Goal: Book appointment/travel/reservation

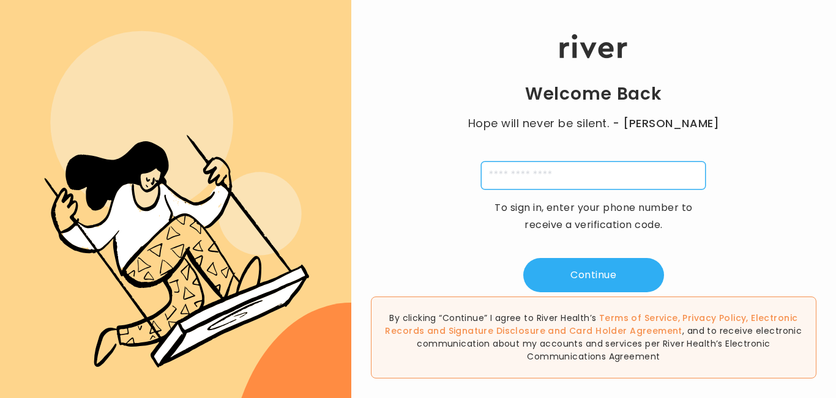
click at [510, 176] on input "tel" at bounding box center [593, 176] width 225 height 28
type input "**********"
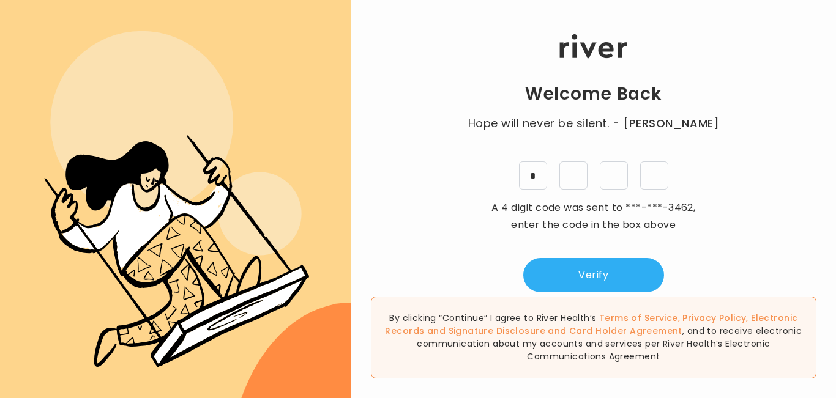
type input "*"
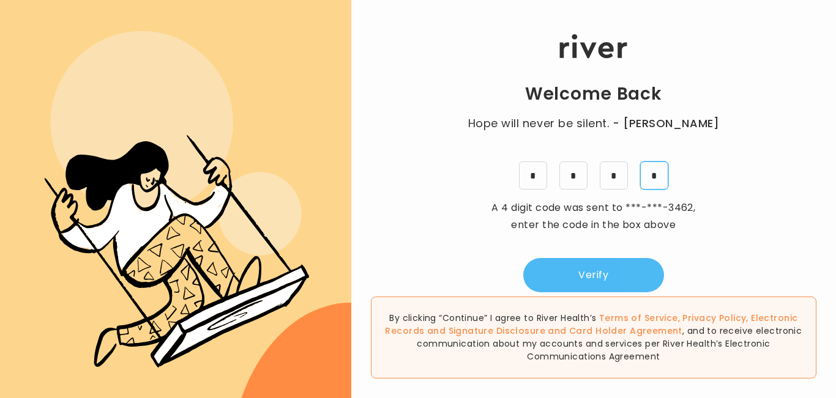
type input "*"
click at [618, 276] on button "Verify" at bounding box center [593, 275] width 141 height 34
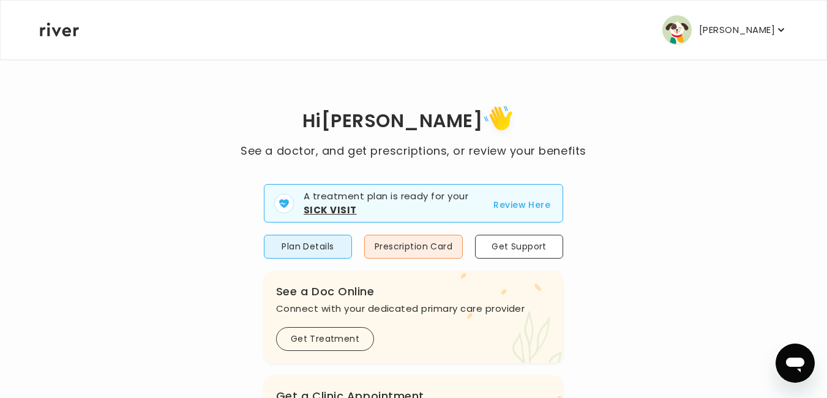
click at [760, 34] on p "[PERSON_NAME]" at bounding box center [737, 29] width 76 height 17
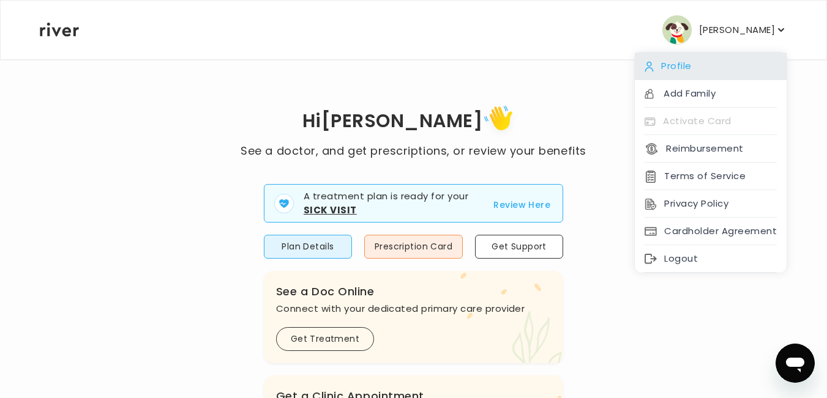
click at [704, 62] on div "Profile" at bounding box center [711, 67] width 152 height 28
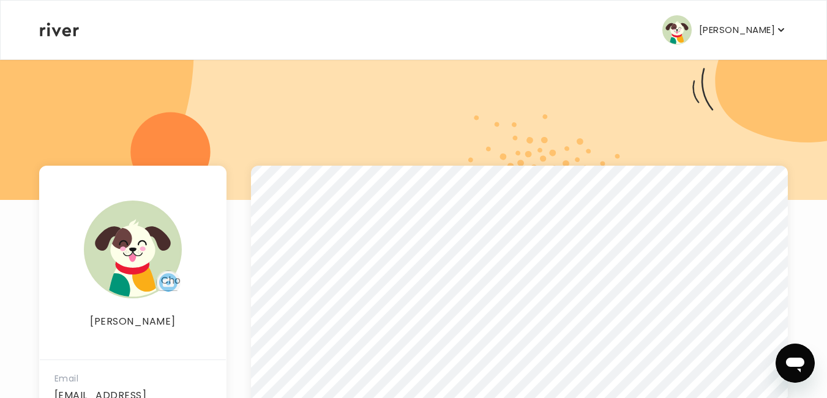
scroll to position [184, 0]
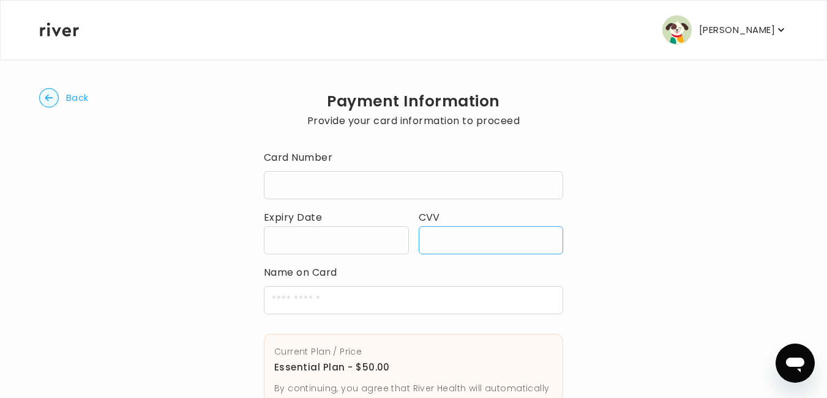
click at [707, 288] on div "Back Payment Information Provide your card information to proceed Card Number E…" at bounding box center [413, 299] width 748 height 480
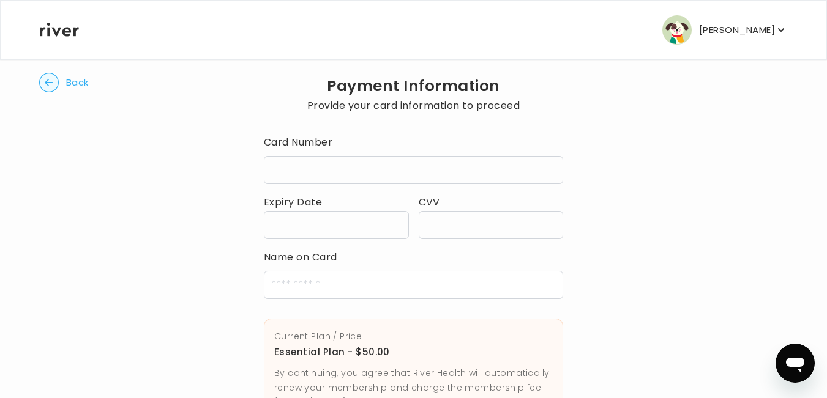
scroll to position [122, 0]
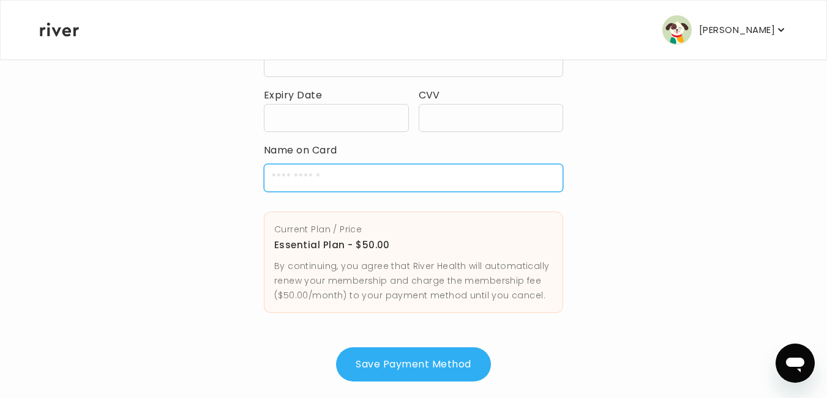
click at [349, 190] on input "cardName" at bounding box center [413, 178] width 299 height 28
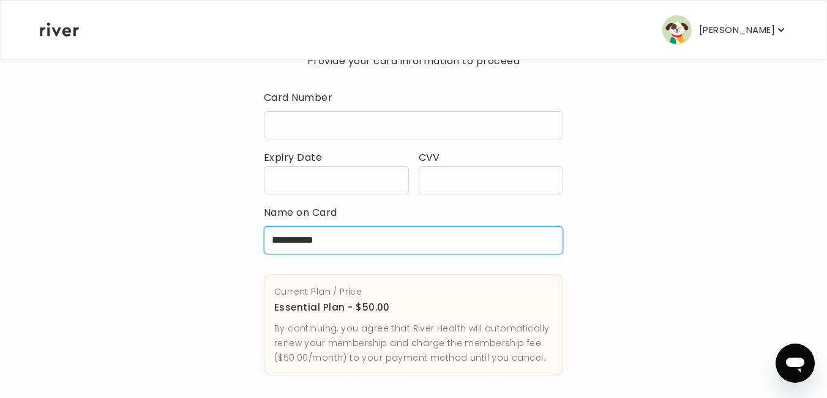
scroll to position [140, 0]
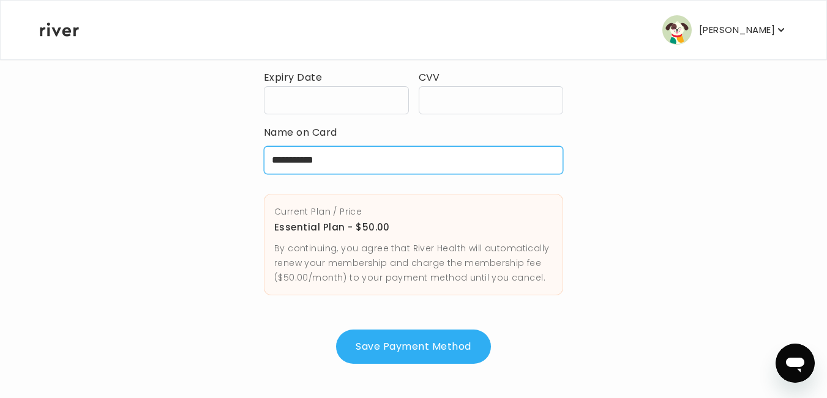
type input "**********"
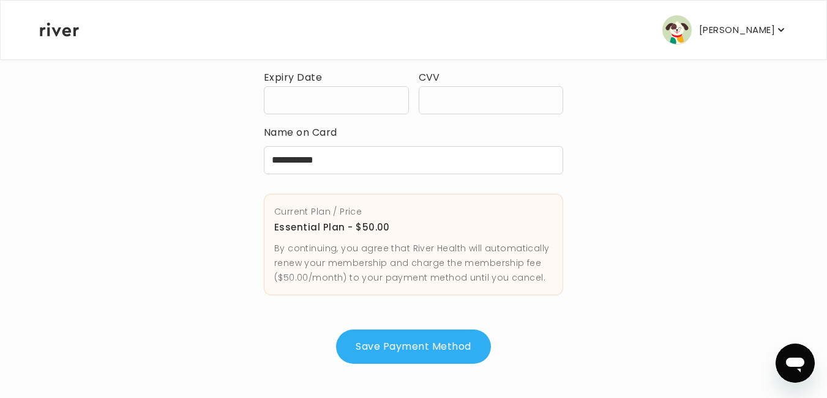
click at [387, 245] on p "By continuing, you agree that River Health will automatically renew your member…" at bounding box center [413, 263] width 278 height 44
click at [337, 230] on p "Essential Plan - $50.00" at bounding box center [413, 227] width 278 height 17
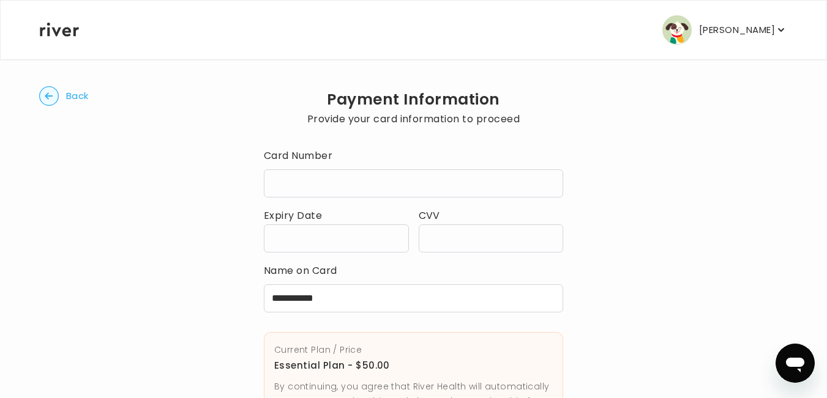
scroll to position [0, 0]
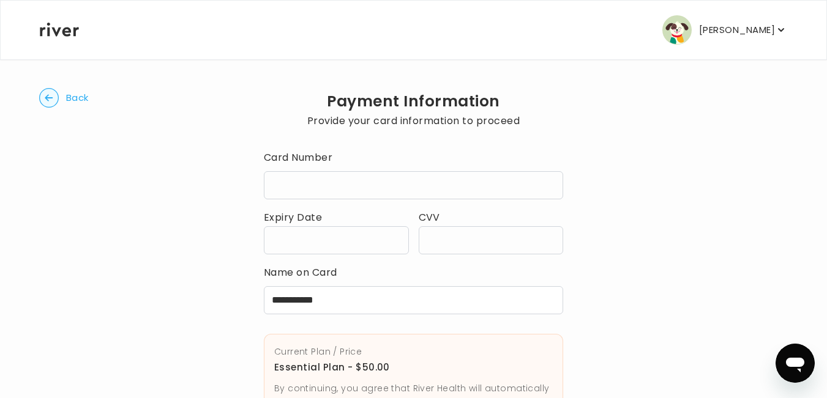
click at [69, 97] on span "Back" at bounding box center [77, 97] width 23 height 17
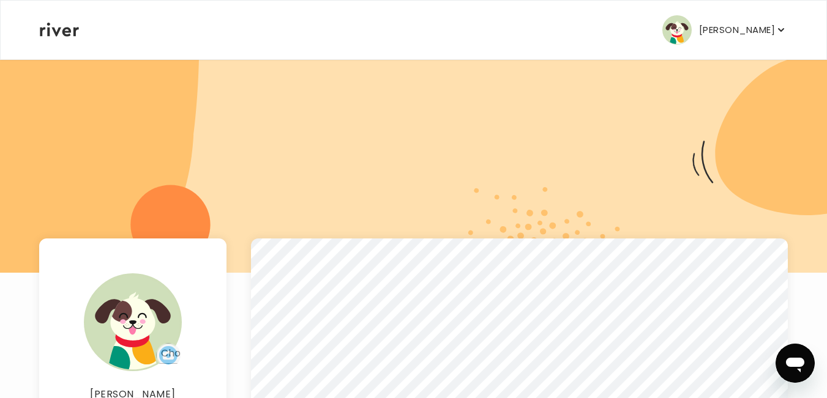
click at [72, 30] on icon at bounding box center [59, 30] width 39 height 14
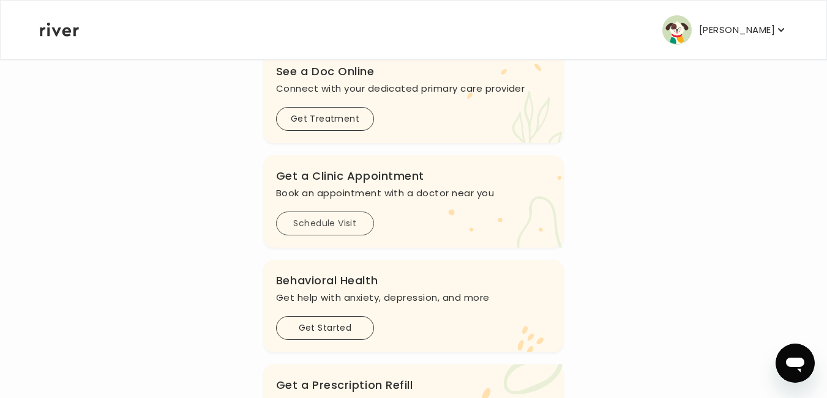
scroll to position [181, 0]
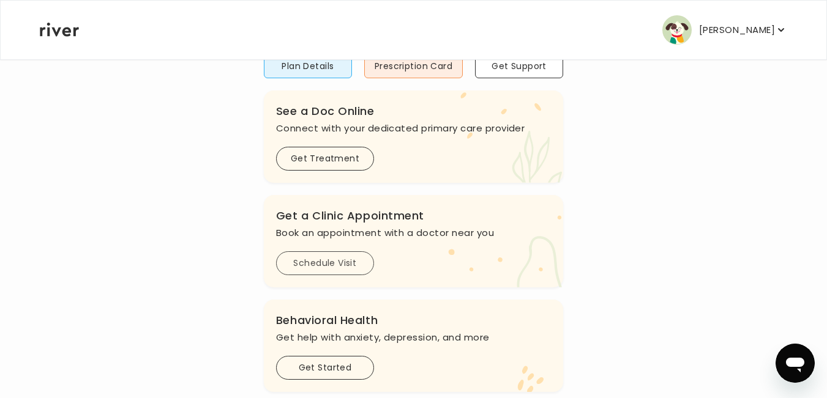
click at [326, 264] on button "Schedule Visit" at bounding box center [325, 264] width 98 height 24
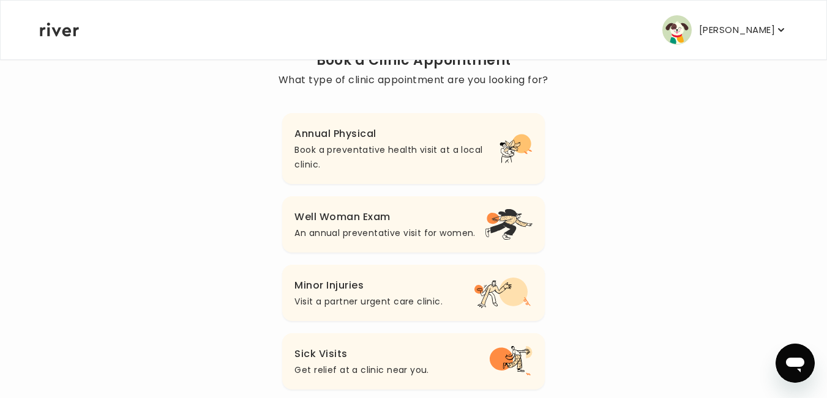
scroll to position [184, 0]
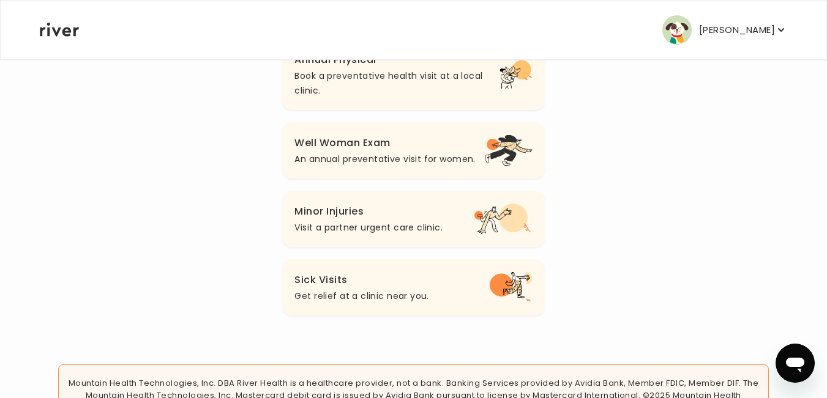
click at [409, 78] on p "Book a preventative health visit at a local clinic." at bounding box center [396, 83] width 204 height 29
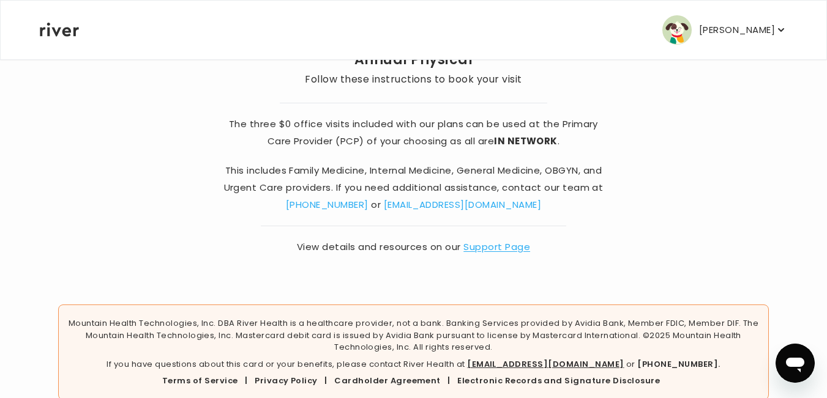
scroll to position [144, 0]
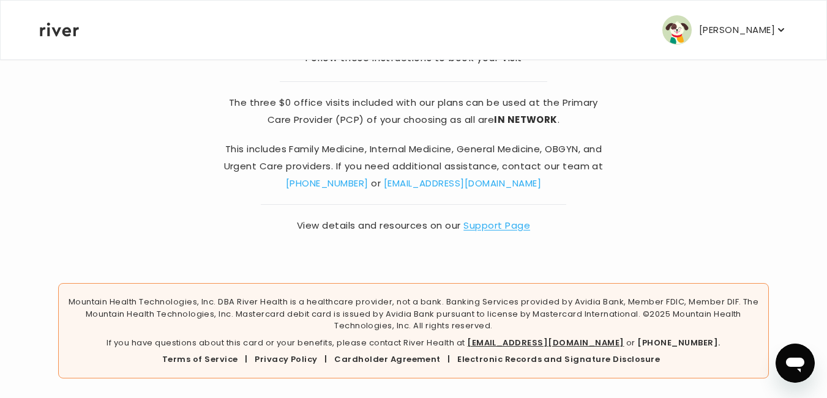
click at [512, 226] on link "Support Page" at bounding box center [496, 225] width 67 height 13
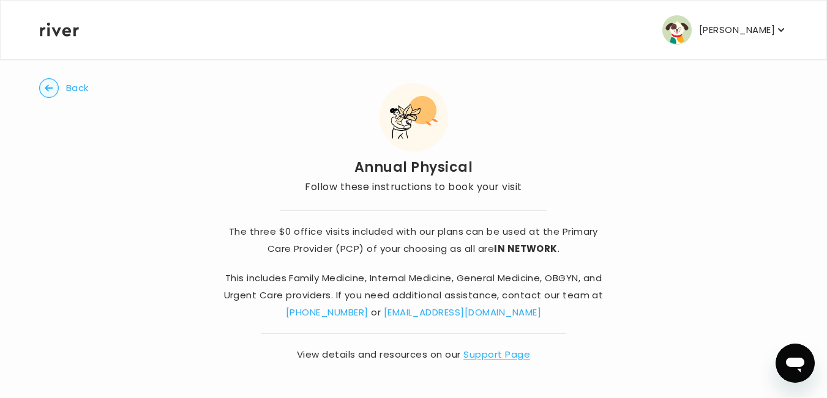
scroll to position [0, 0]
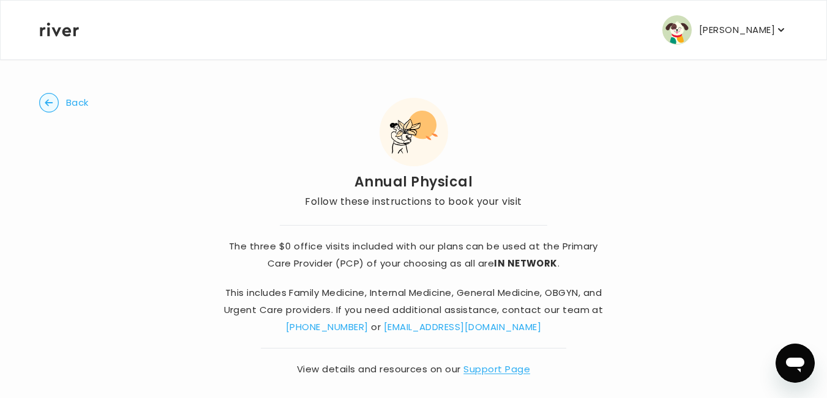
click at [83, 103] on span "Back" at bounding box center [77, 102] width 23 height 17
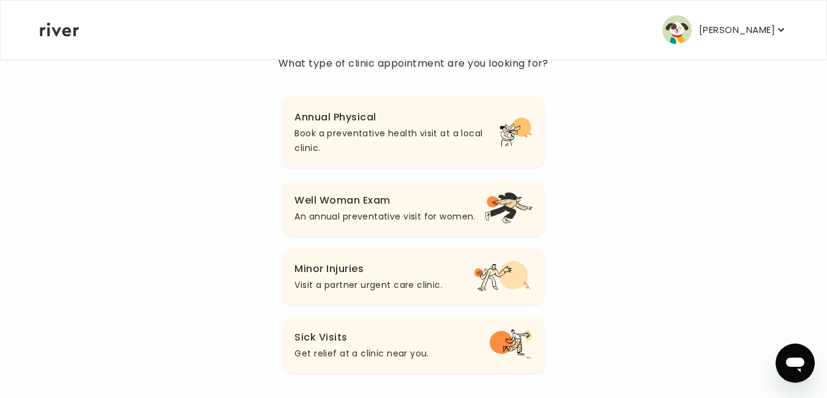
scroll to position [61, 0]
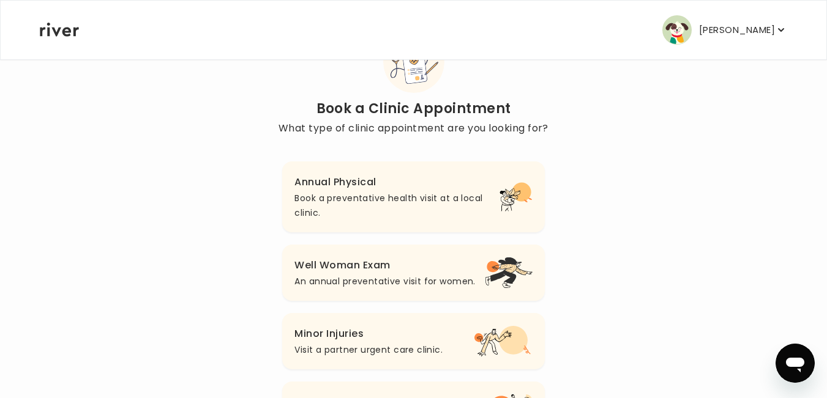
click at [371, 195] on p "Book a preventative health visit at a local clinic." at bounding box center [396, 205] width 204 height 29
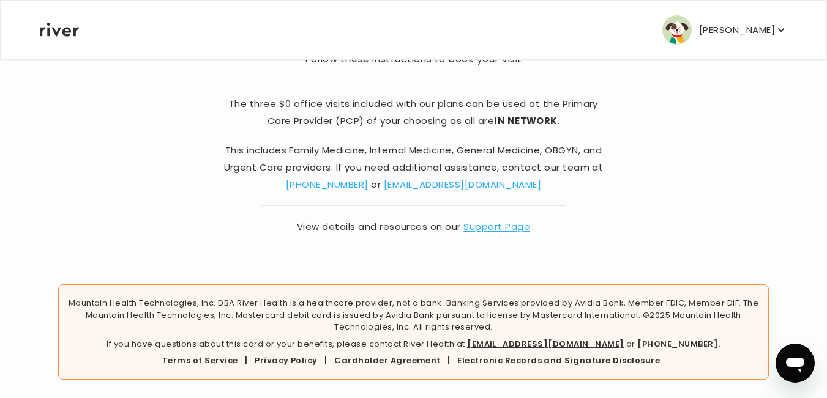
scroll to position [144, 0]
click at [496, 227] on link "Support Page" at bounding box center [496, 225] width 67 height 13
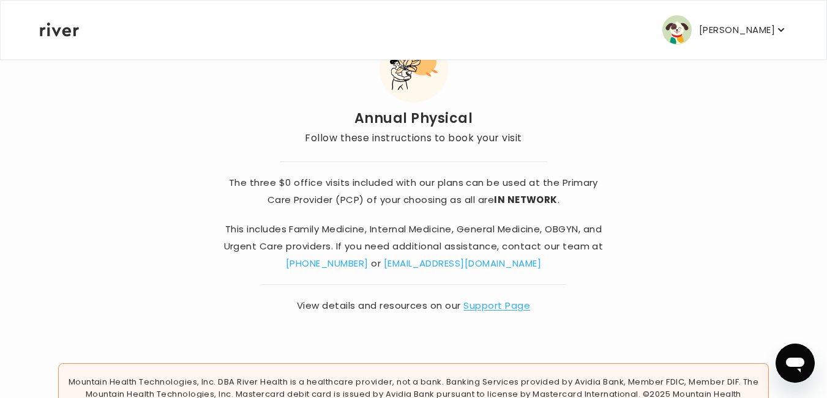
scroll to position [0, 0]
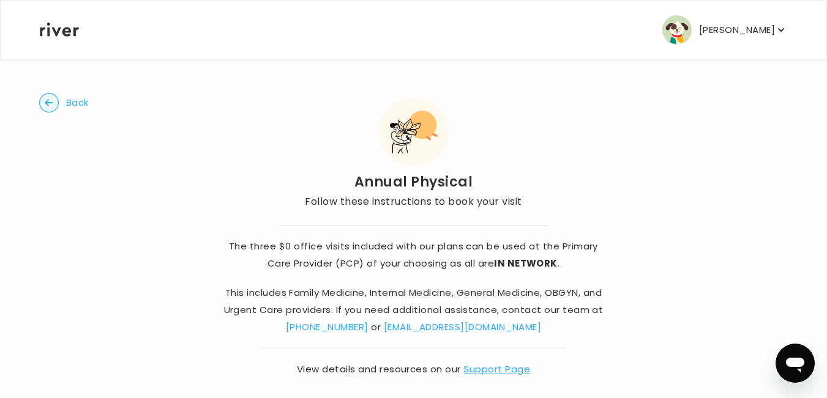
click at [72, 99] on span "Back" at bounding box center [77, 102] width 23 height 17
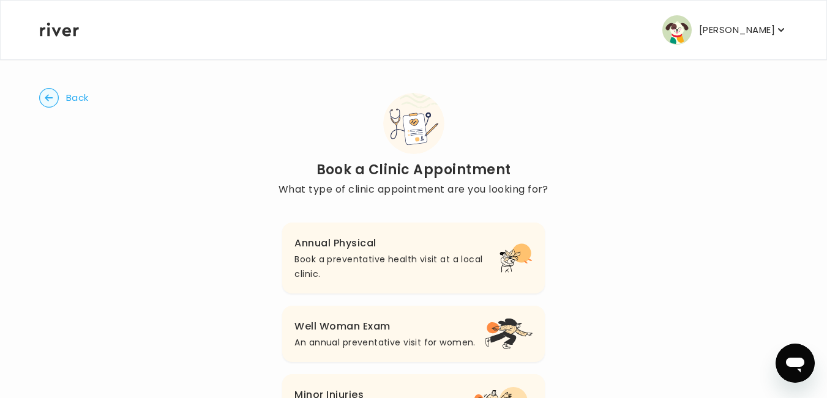
scroll to position [61, 0]
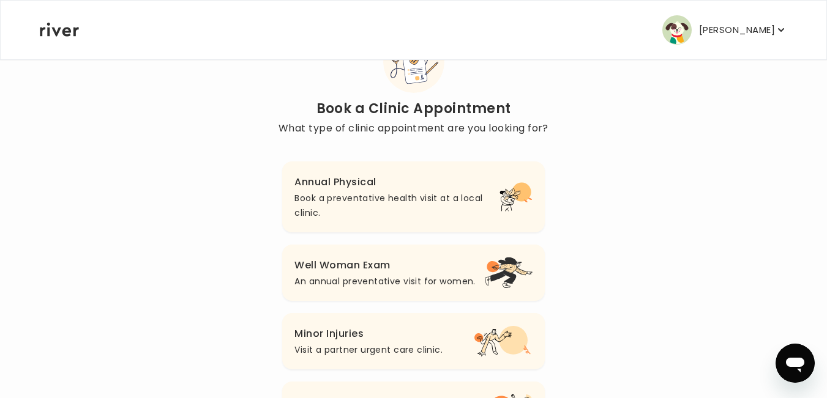
click at [349, 193] on p "Book a preventative health visit at a local clinic." at bounding box center [396, 205] width 204 height 29
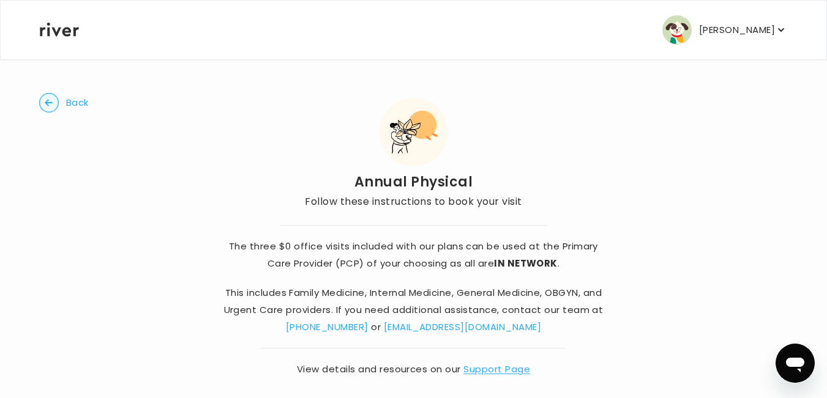
click at [749, 28] on p "[PERSON_NAME]" at bounding box center [737, 29] width 76 height 17
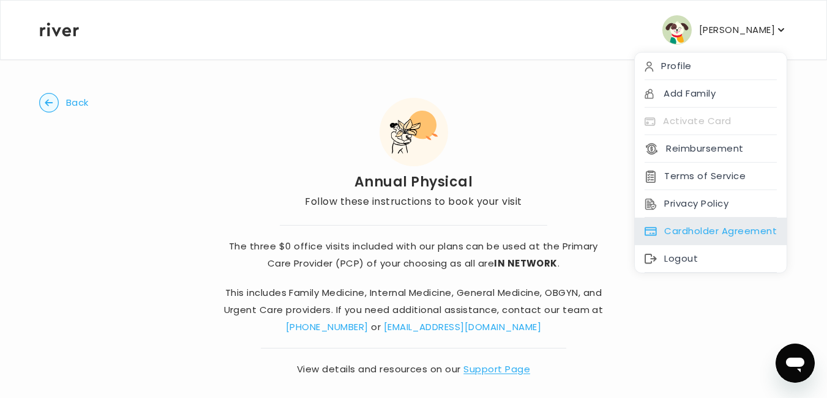
click at [710, 229] on div "Cardholder Agreement" at bounding box center [711, 232] width 152 height 28
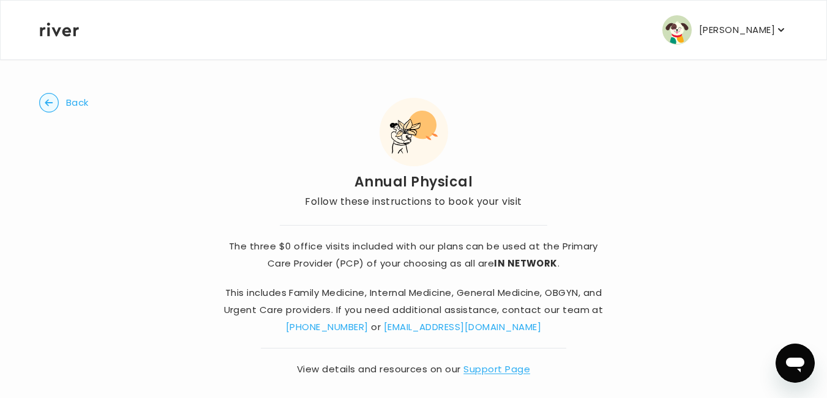
click at [739, 25] on p "[PERSON_NAME]" at bounding box center [737, 29] width 76 height 17
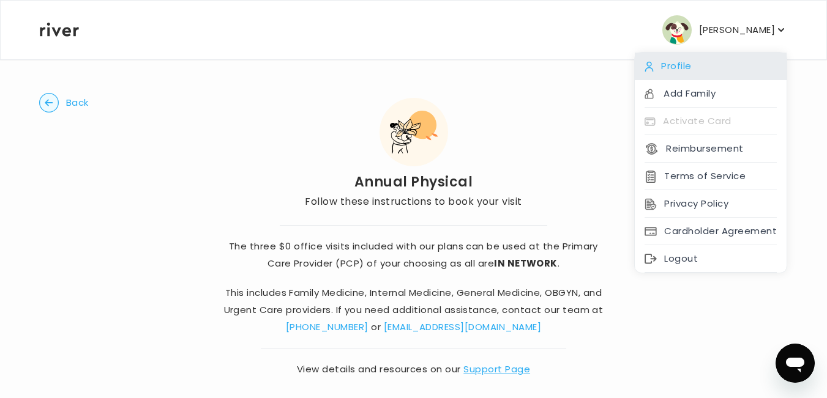
click at [680, 65] on div "Profile" at bounding box center [711, 67] width 152 height 28
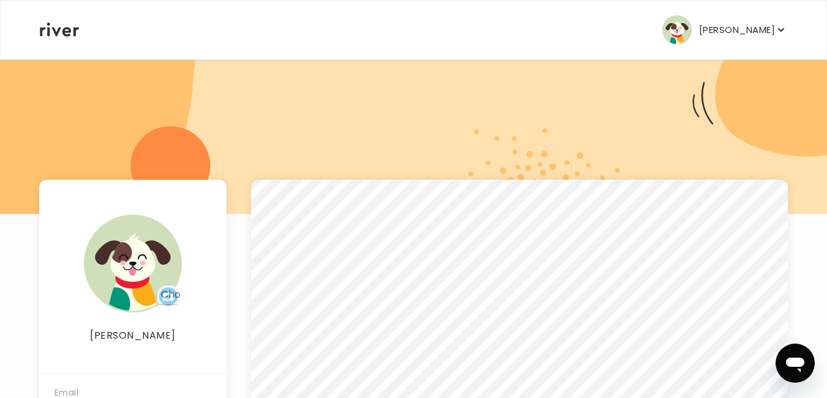
scroll to position [58, 0]
click at [753, 21] on p "[PERSON_NAME]" at bounding box center [737, 29] width 76 height 17
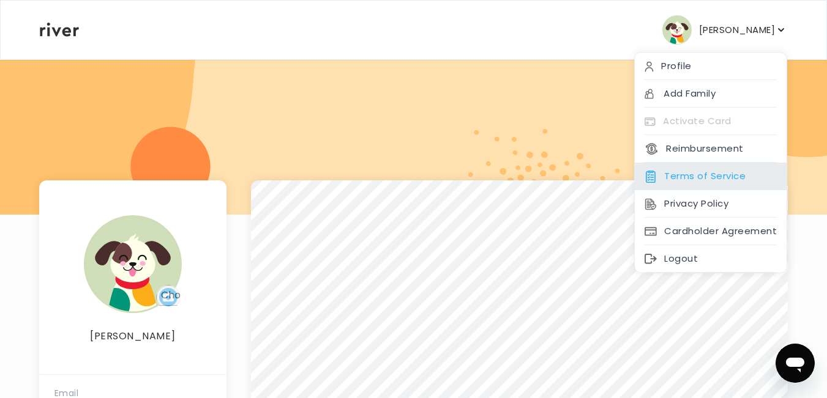
click at [701, 172] on div "Terms of Service" at bounding box center [711, 177] width 152 height 28
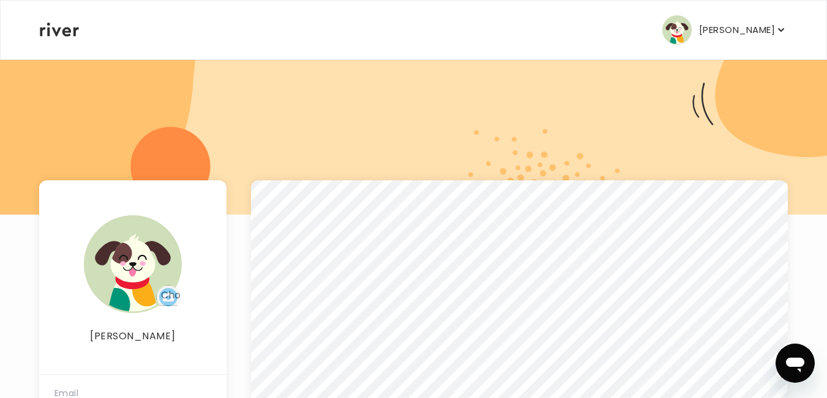
click at [45, 32] on icon at bounding box center [59, 30] width 39 height 14
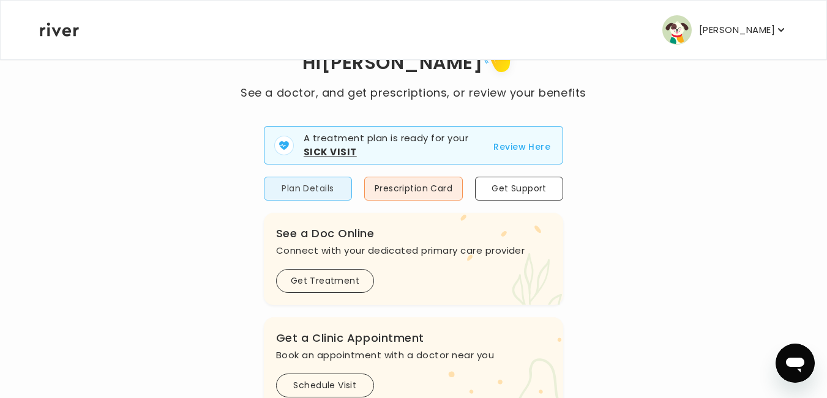
click at [321, 186] on button "Plan Details" at bounding box center [308, 189] width 88 height 24
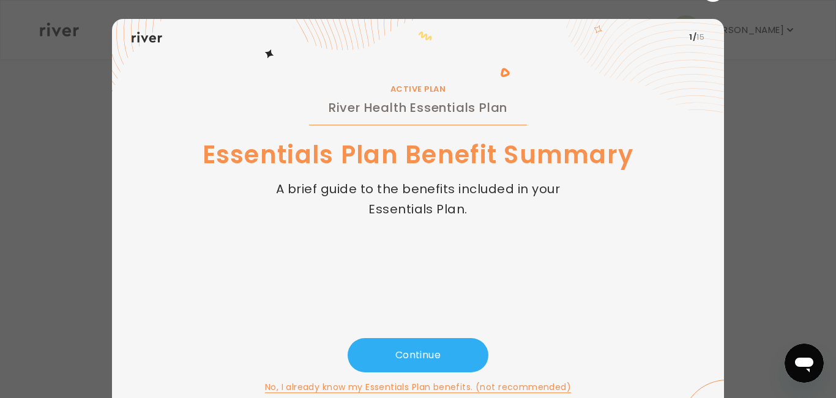
scroll to position [39, 0]
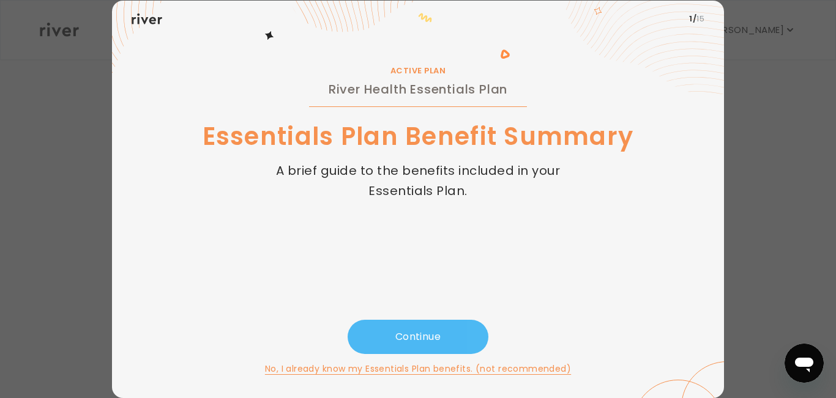
click at [424, 332] on button "Continue" at bounding box center [418, 337] width 141 height 34
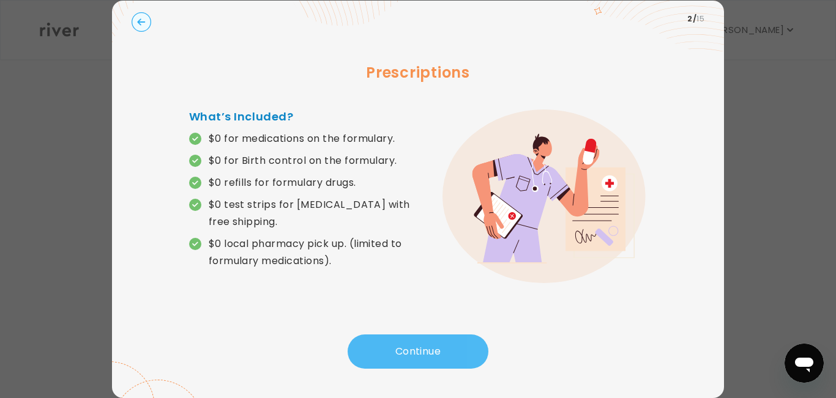
click at [413, 348] on button "Continue" at bounding box center [418, 352] width 141 height 34
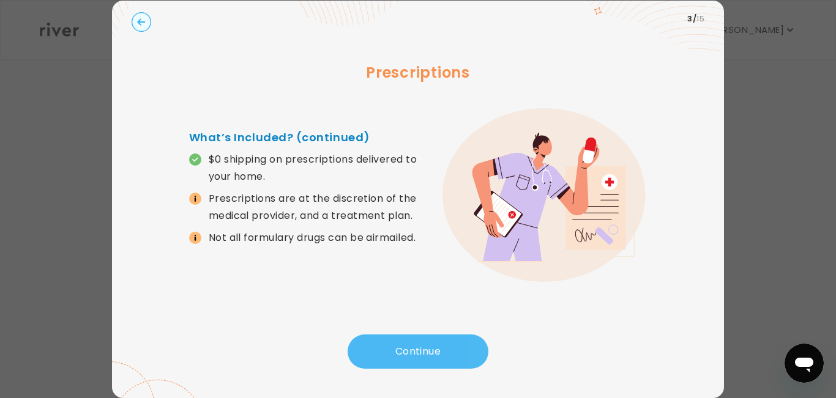
click at [413, 348] on button "Continue" at bounding box center [418, 352] width 141 height 34
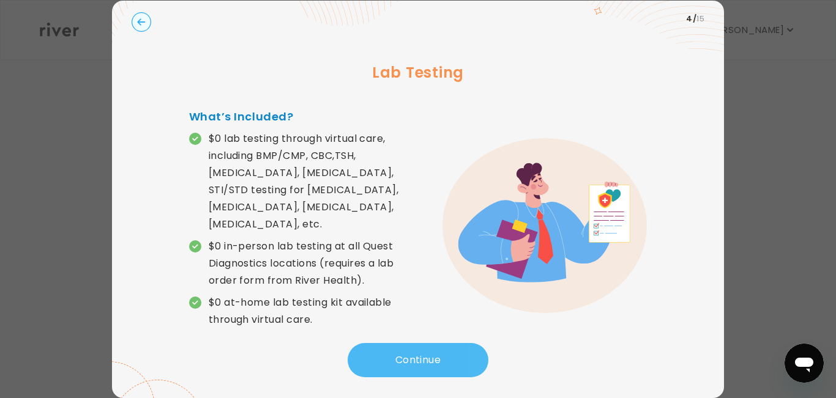
click at [414, 347] on button "Continue" at bounding box center [418, 360] width 141 height 34
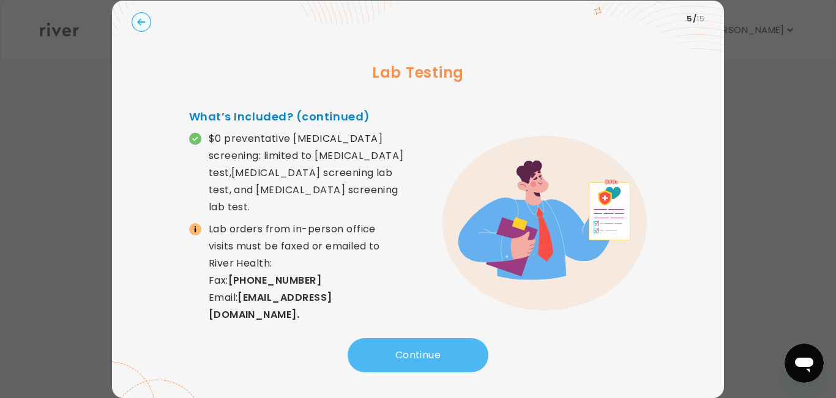
click at [414, 347] on button "Continue" at bounding box center [418, 355] width 141 height 34
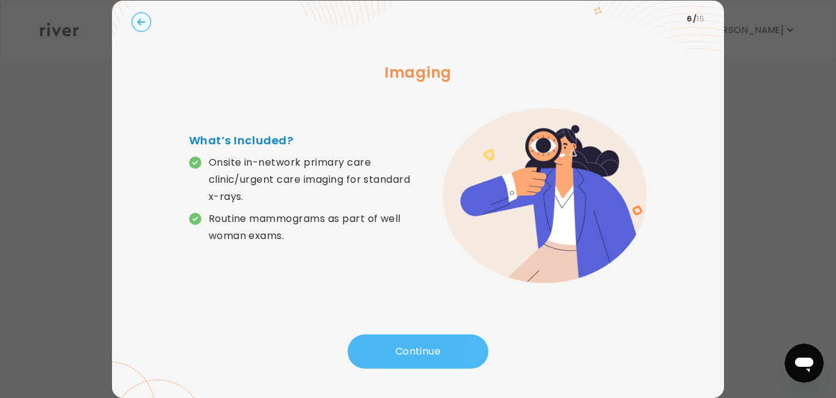
click at [414, 347] on button "Continue" at bounding box center [418, 352] width 141 height 34
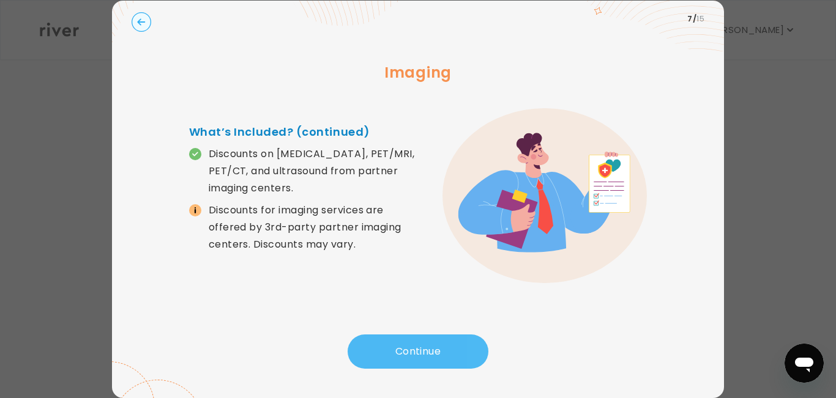
click at [414, 347] on button "Continue" at bounding box center [418, 352] width 141 height 34
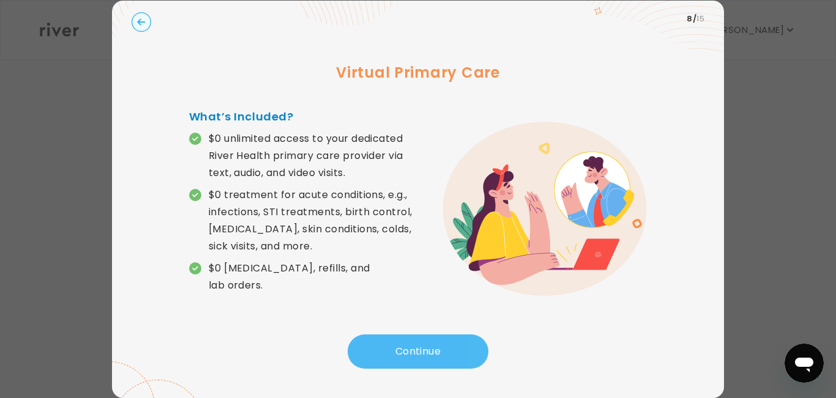
click at [414, 347] on button "Continue" at bounding box center [418, 352] width 141 height 34
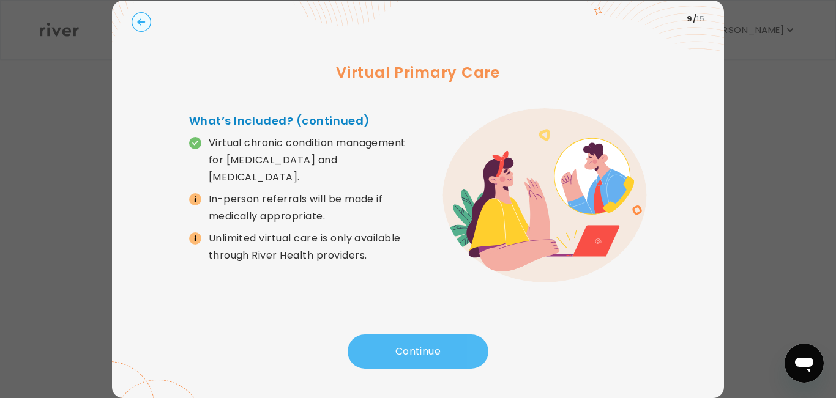
click at [414, 347] on button "Continue" at bounding box center [418, 352] width 141 height 34
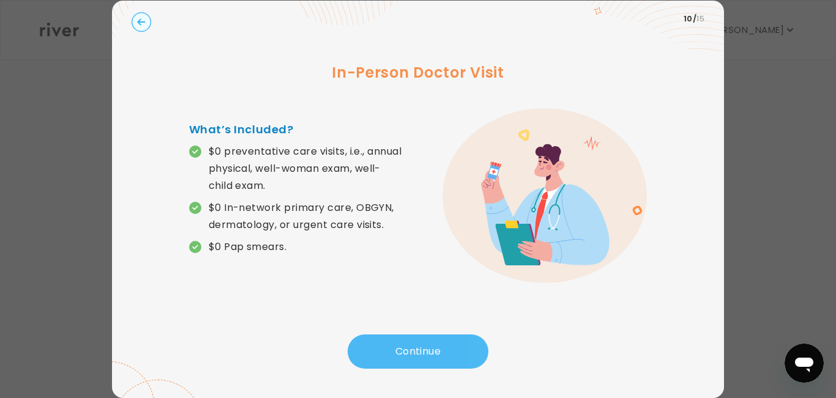
click at [414, 347] on button "Continue" at bounding box center [418, 352] width 141 height 34
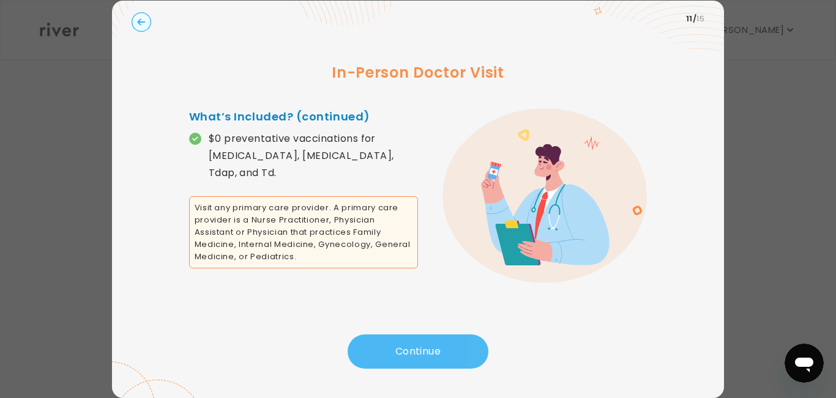
click at [414, 347] on button "Continue" at bounding box center [418, 352] width 141 height 34
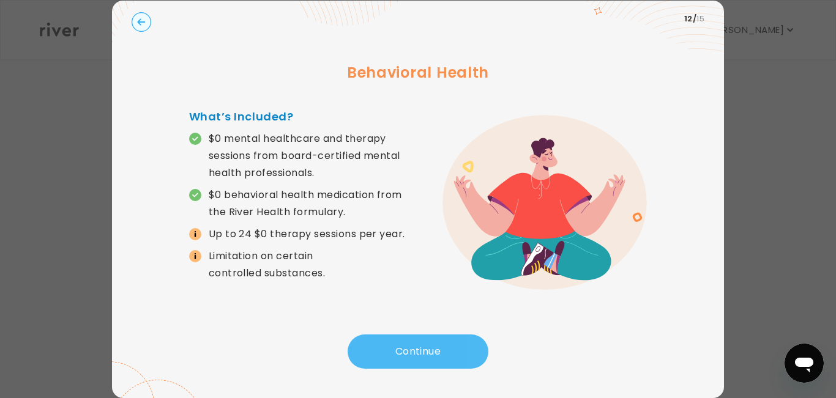
click at [414, 347] on button "Continue" at bounding box center [418, 352] width 141 height 34
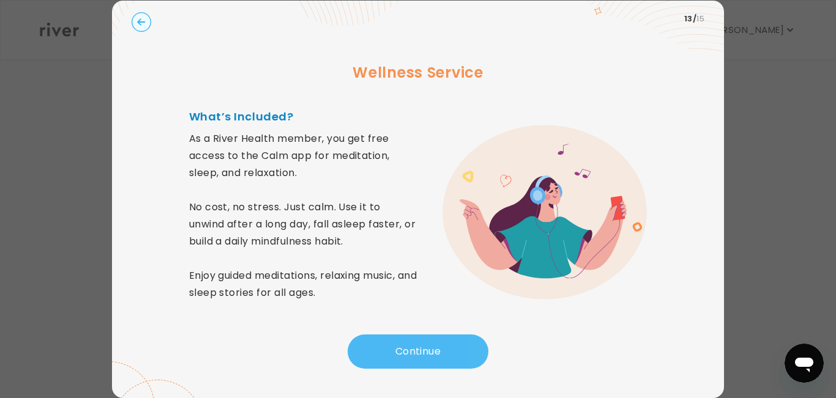
click at [414, 347] on button "Continue" at bounding box center [418, 352] width 141 height 34
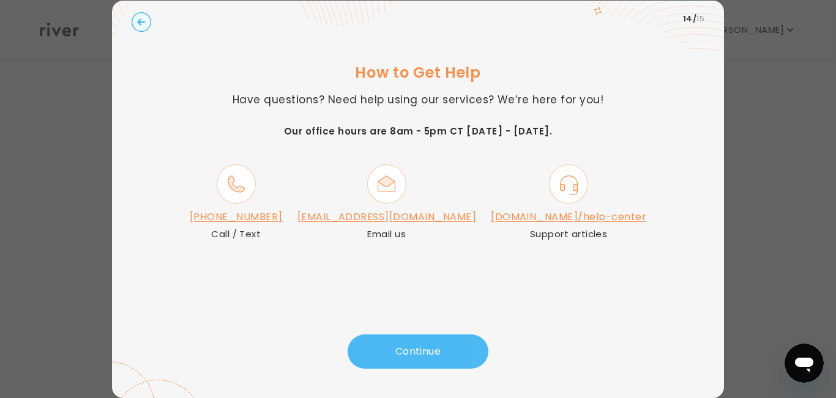
click at [392, 351] on button "Continue" at bounding box center [418, 352] width 141 height 34
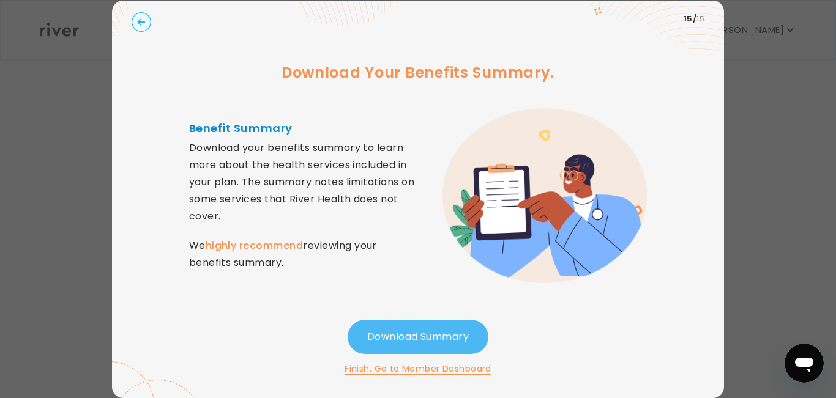
click at [423, 333] on button "Download Summary" at bounding box center [418, 337] width 141 height 34
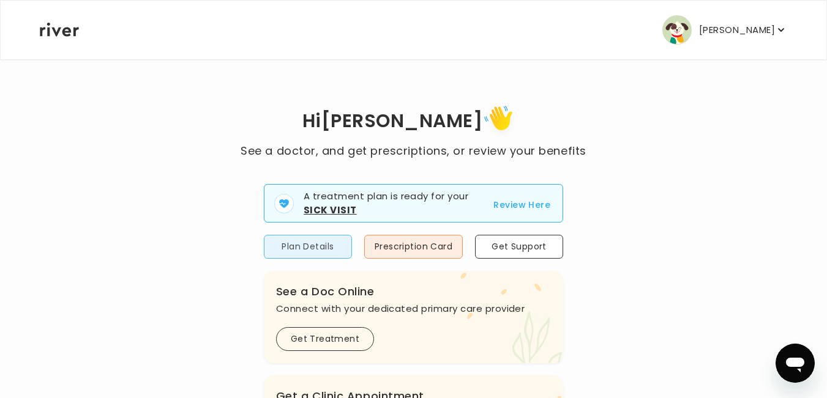
click at [317, 245] on button "Plan Details" at bounding box center [308, 247] width 88 height 24
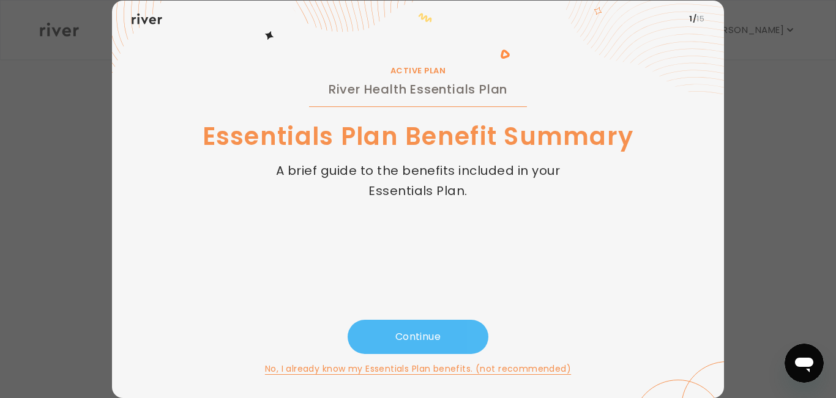
click at [417, 324] on button "Continue" at bounding box center [418, 337] width 141 height 34
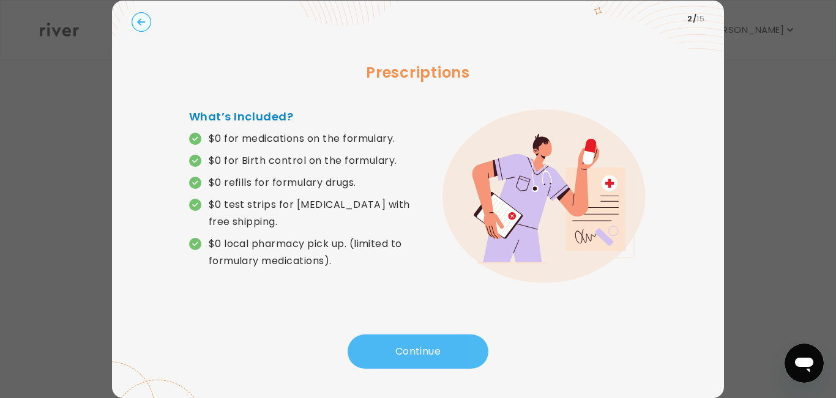
click at [419, 350] on button "Continue" at bounding box center [418, 352] width 141 height 34
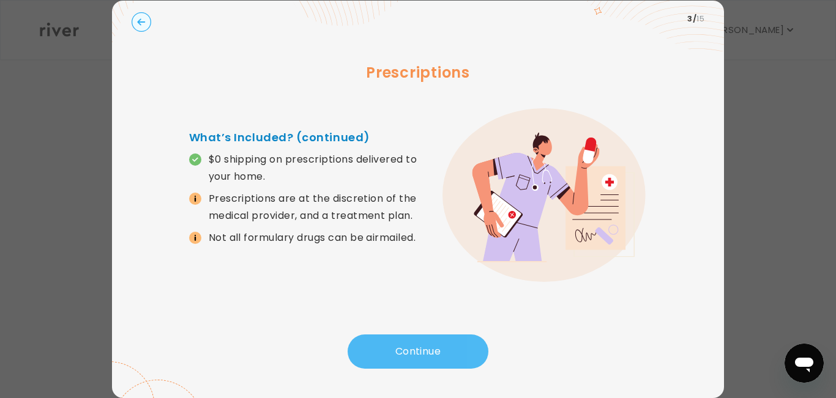
click at [419, 350] on button "Continue" at bounding box center [418, 352] width 141 height 34
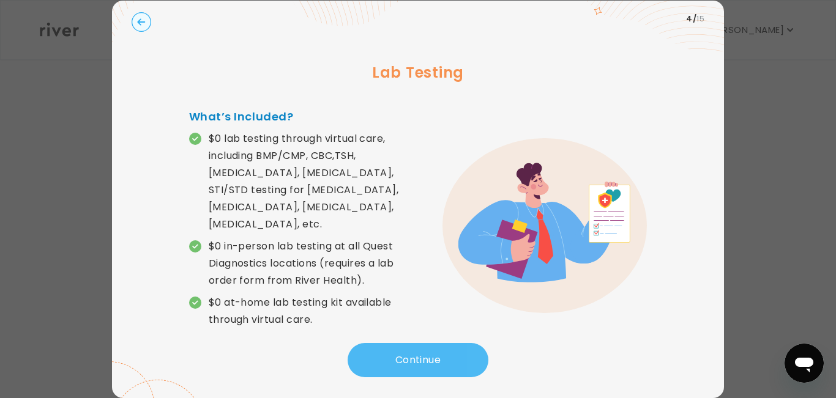
click at [419, 350] on button "Continue" at bounding box center [418, 360] width 141 height 34
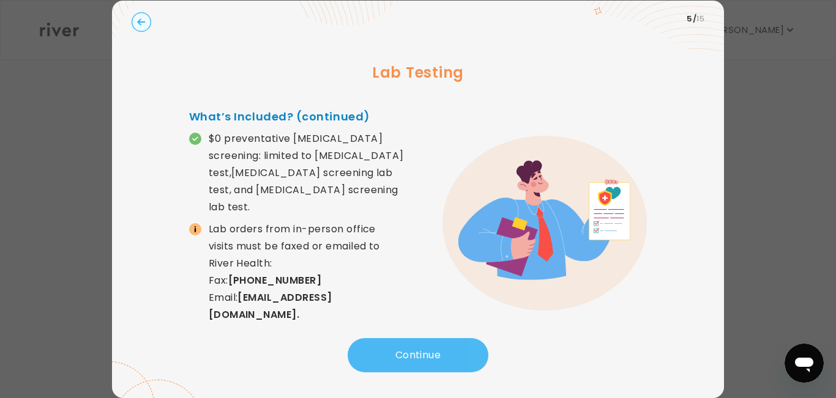
click at [419, 350] on button "Continue" at bounding box center [418, 355] width 141 height 34
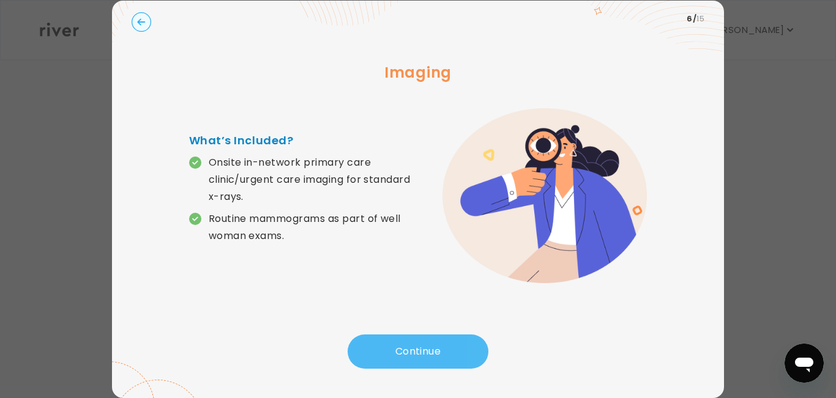
click at [419, 350] on button "Continue" at bounding box center [418, 352] width 141 height 34
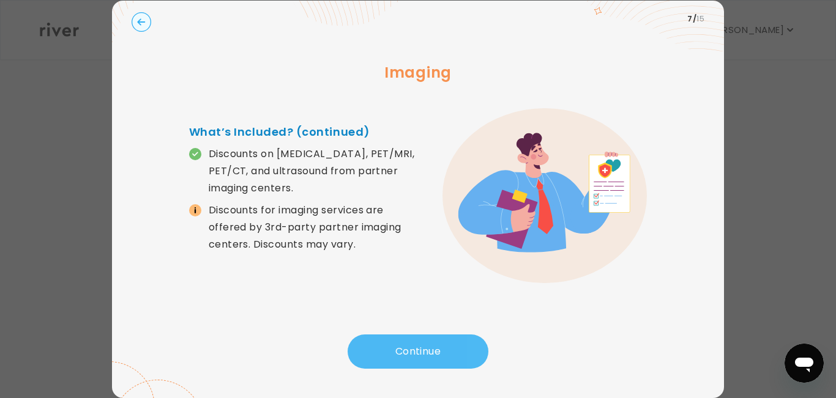
click at [419, 350] on button "Continue" at bounding box center [418, 352] width 141 height 34
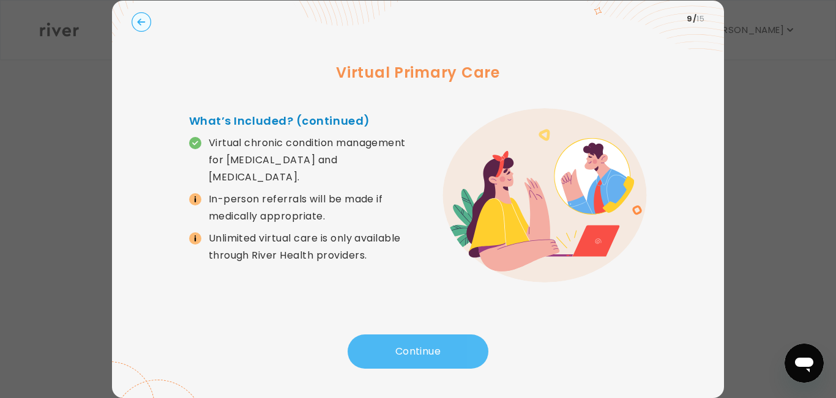
click at [419, 350] on button "Continue" at bounding box center [418, 352] width 141 height 34
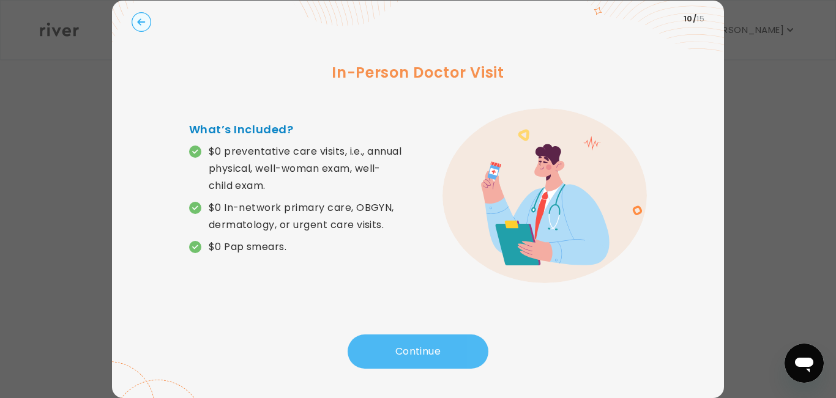
click at [419, 350] on button "Continue" at bounding box center [418, 352] width 141 height 34
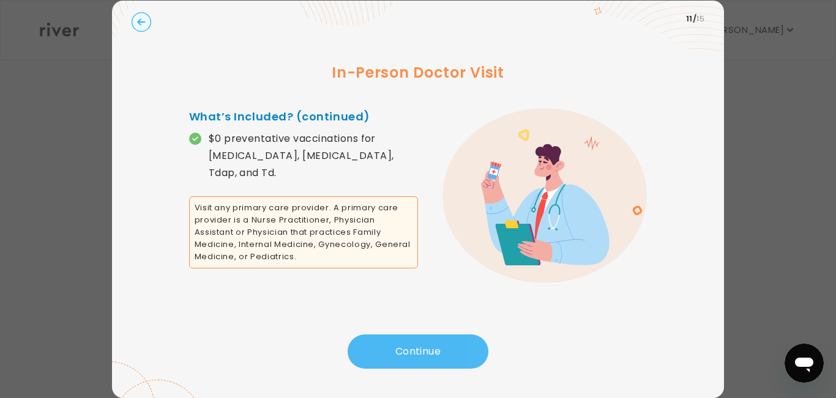
click at [419, 350] on button "Continue" at bounding box center [418, 352] width 141 height 34
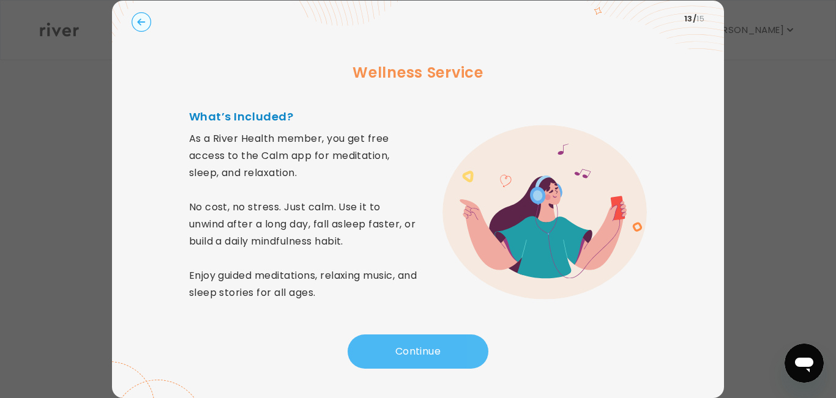
click at [419, 350] on button "Continue" at bounding box center [418, 352] width 141 height 34
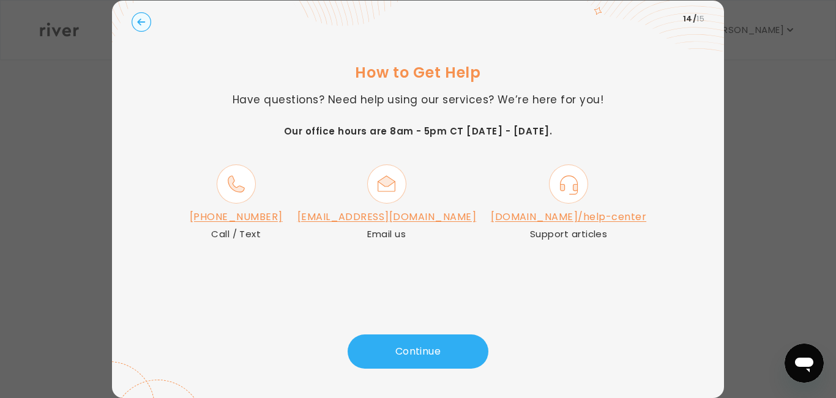
click at [518, 218] on link "[DOMAIN_NAME]/help-center" at bounding box center [568, 217] width 155 height 14
